Goal: Find specific page/section: Find specific page/section

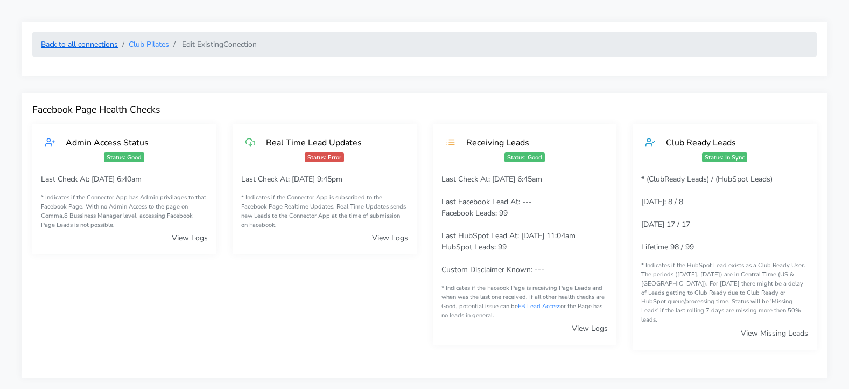
click at [115, 44] on link "Back to all connections" at bounding box center [79, 44] width 77 height 10
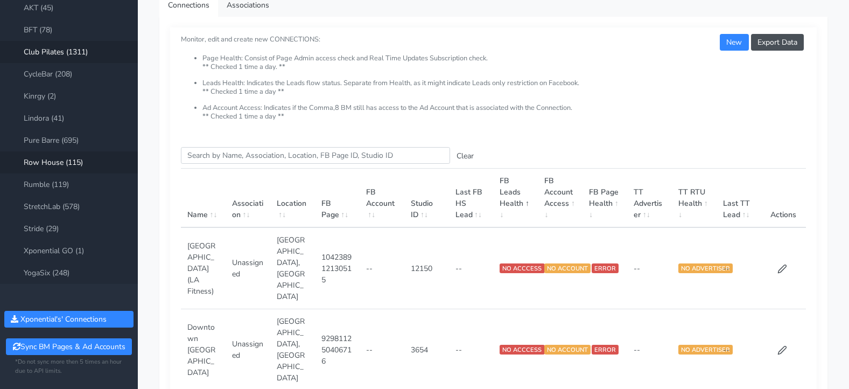
scroll to position [90, 0]
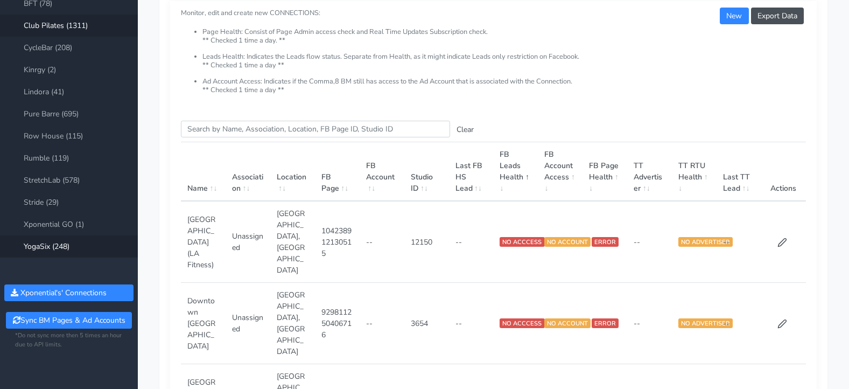
click at [62, 245] on link "YogaSix (248)" at bounding box center [69, 246] width 138 height 22
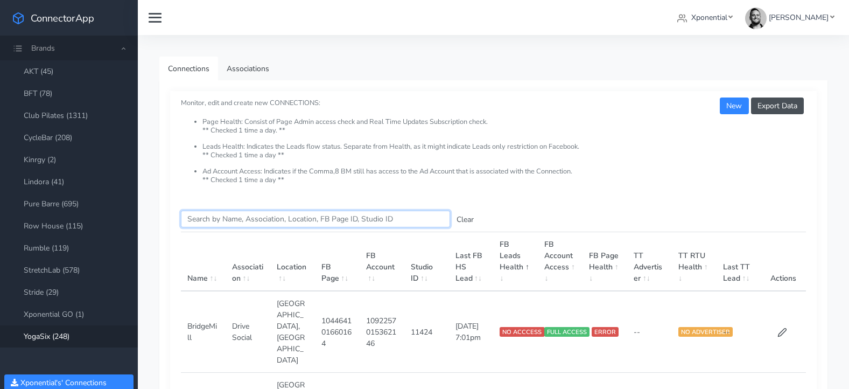
click at [243, 216] on input "Search this table" at bounding box center [315, 218] width 269 height 17
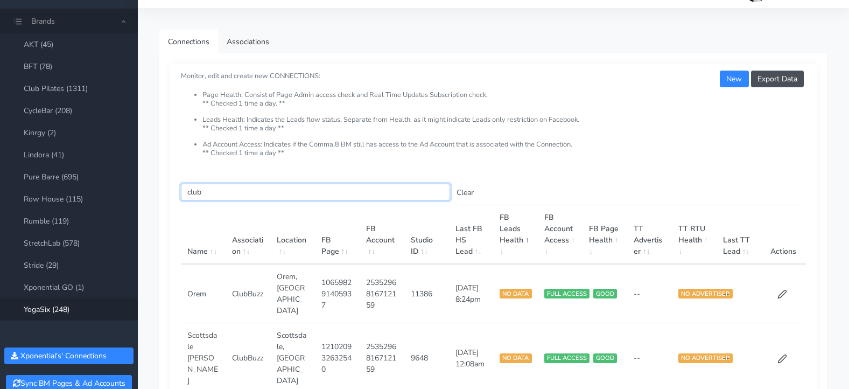
scroll to position [29, 0]
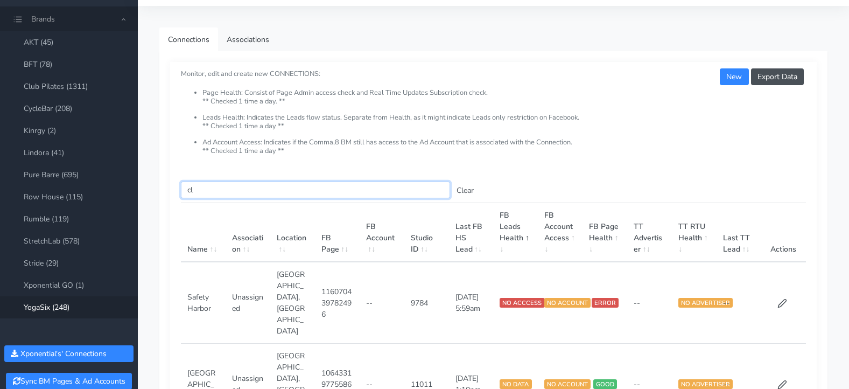
type input "c"
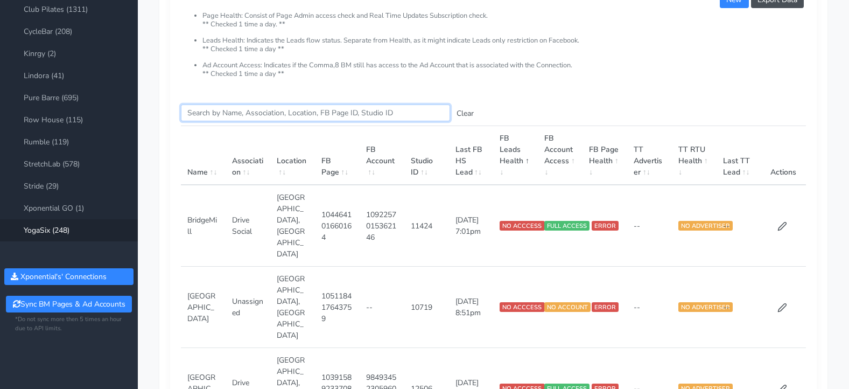
scroll to position [105, 0]
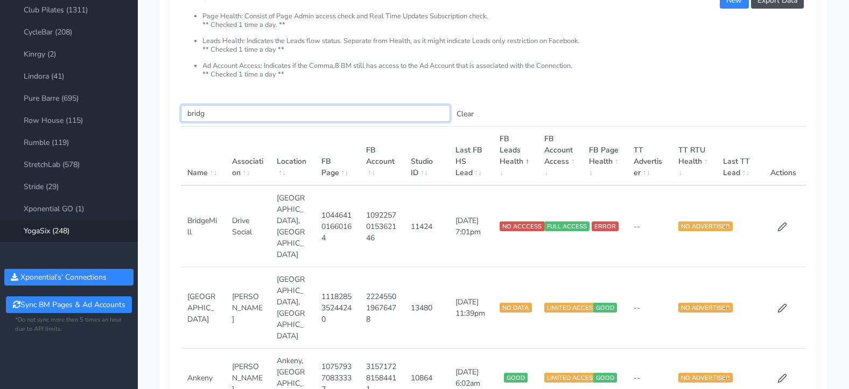
type input "bridg"
click at [482, 174] on span at bounding box center [477, 172] width 10 height 10
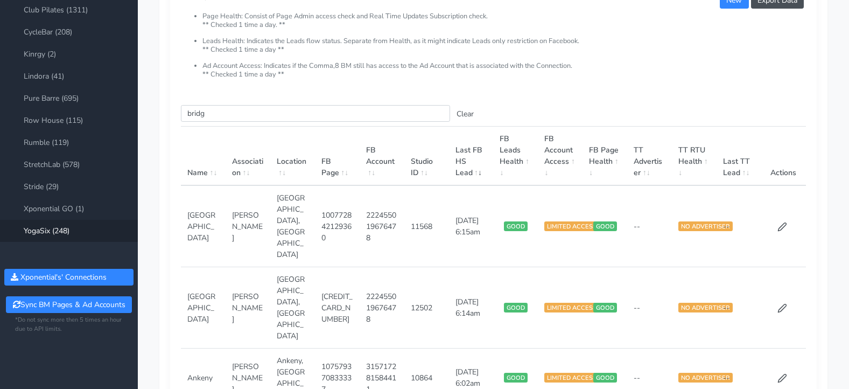
click at [477, 172] on span at bounding box center [477, 172] width 10 height 10
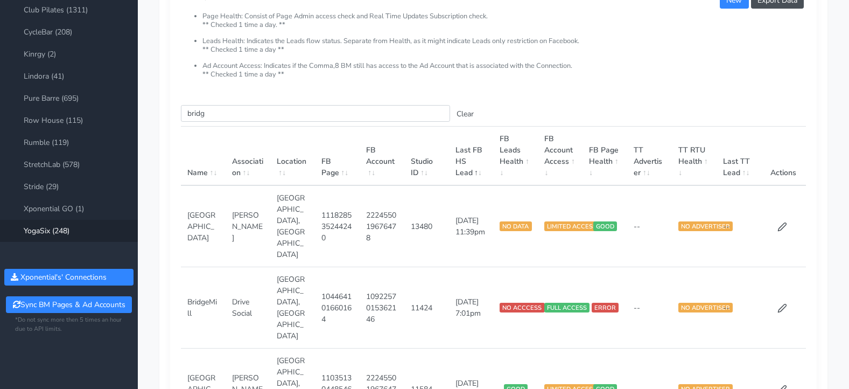
click at [482, 171] on span at bounding box center [477, 172] width 10 height 10
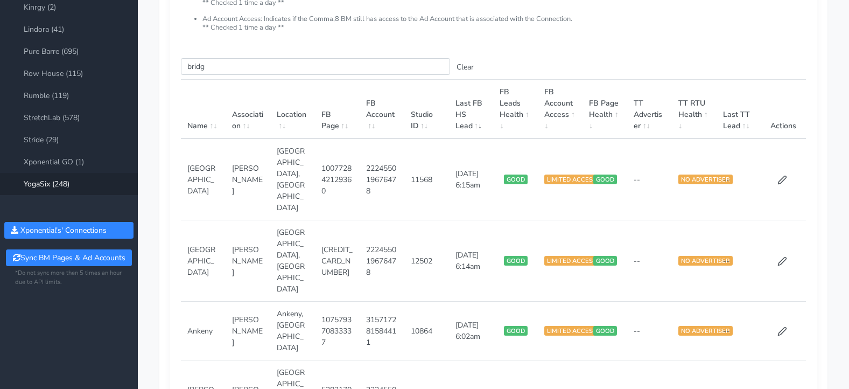
scroll to position [153, 0]
